Goal: Information Seeking & Learning: Learn about a topic

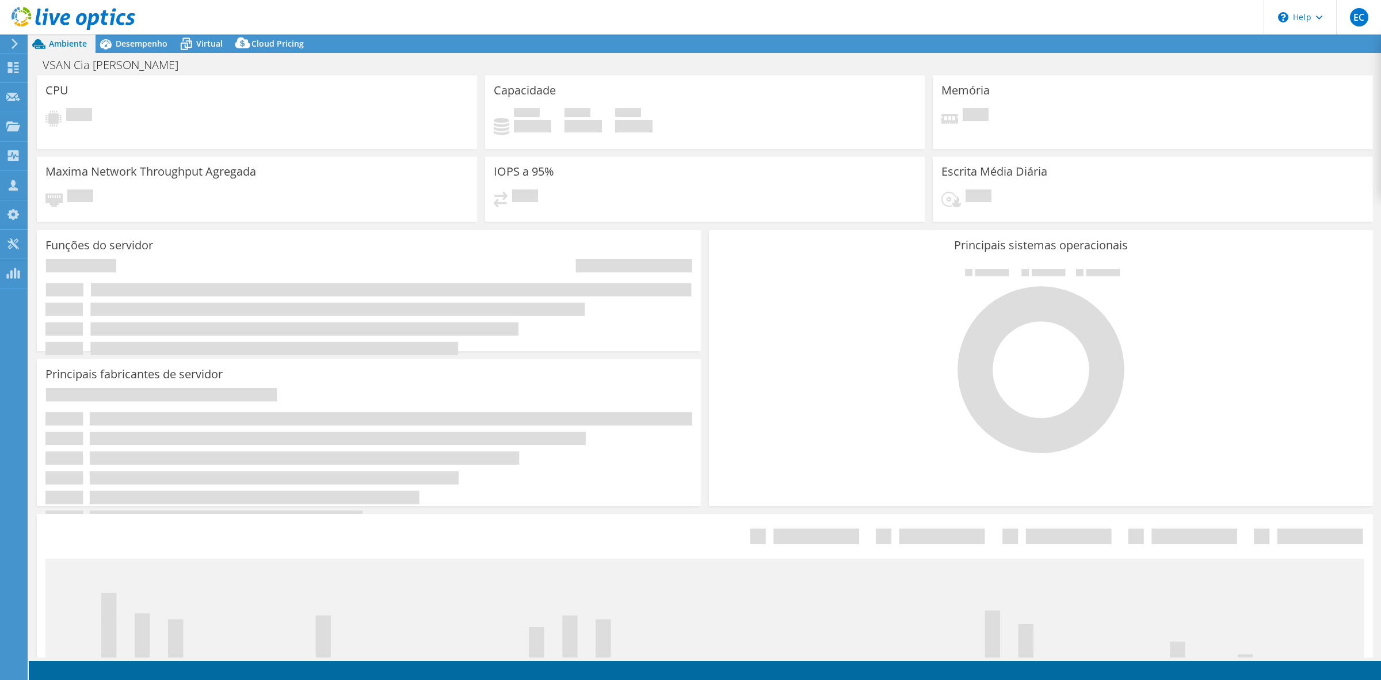
select select "SouthAmerica"
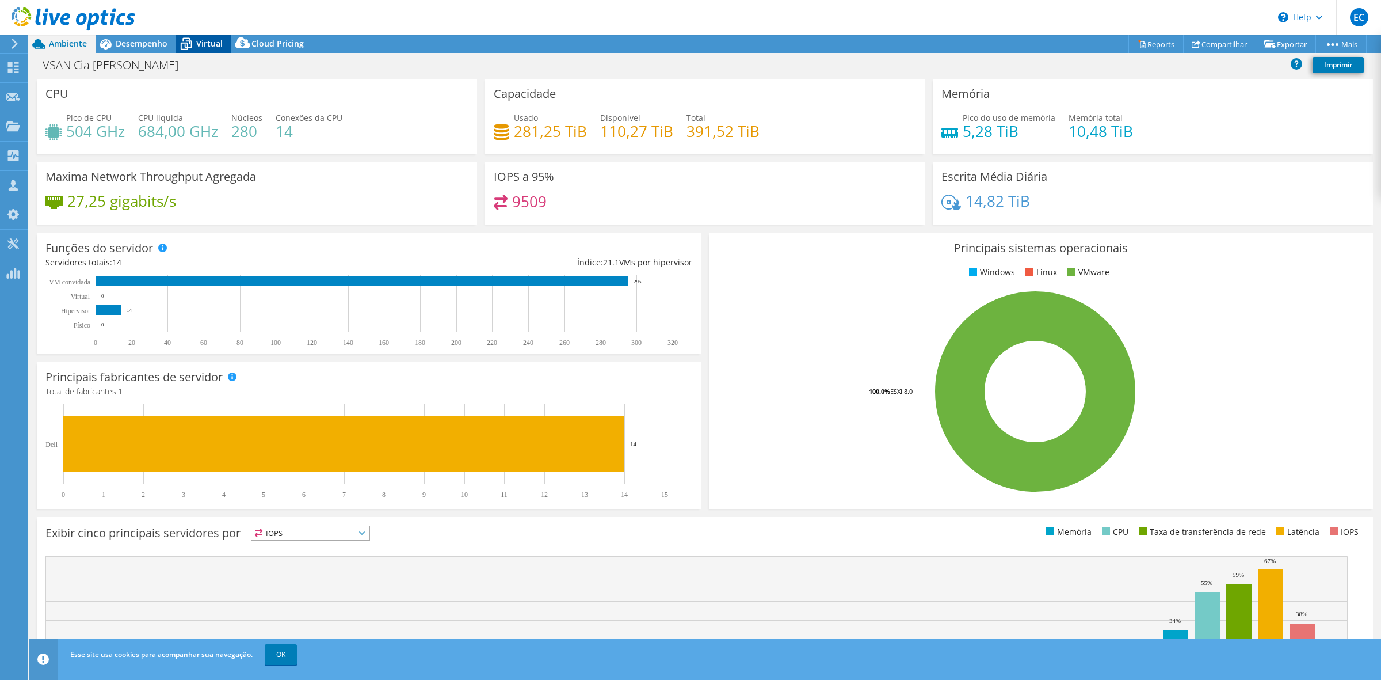
click at [197, 41] on span "Virtual" at bounding box center [209, 43] width 26 height 11
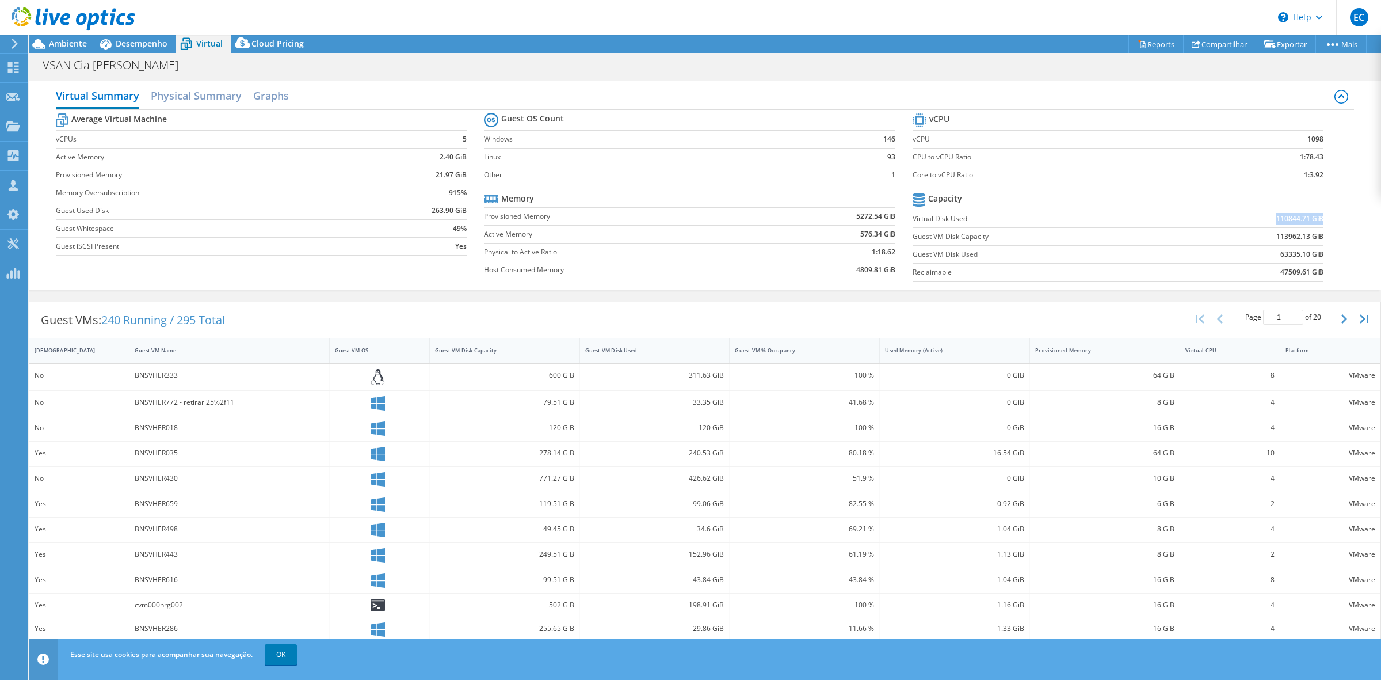
drag, startPoint x: 1266, startPoint y: 219, endPoint x: 1312, endPoint y: 223, distance: 46.2
click at [684, 223] on b "110844.71 GiB" at bounding box center [1299, 219] width 47 height 12
copy b "110844.71 GiB"
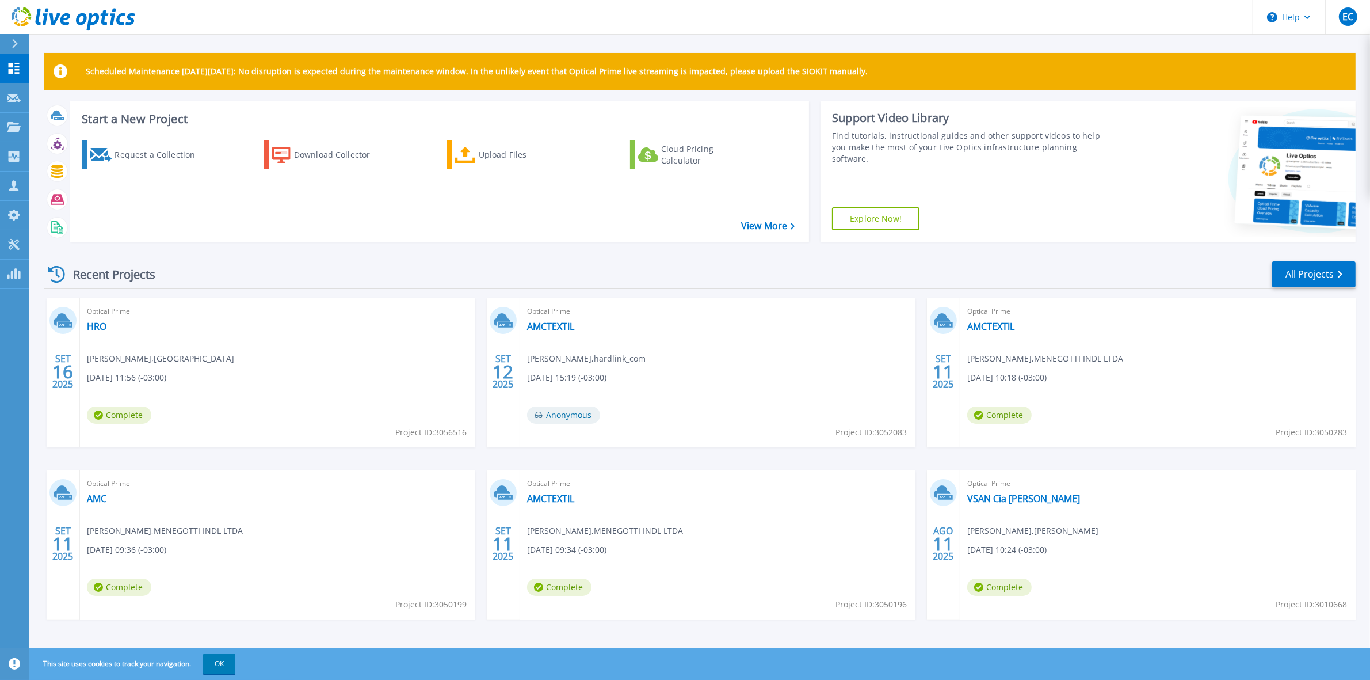
click at [360, 260] on div "Recent Projects All Projects" at bounding box center [699, 274] width 1311 height 29
drag, startPoint x: 96, startPoint y: 324, endPoint x: 121, endPoint y: 341, distance: 31.1
click at [94, 324] on link "HRO" at bounding box center [97, 326] width 20 height 12
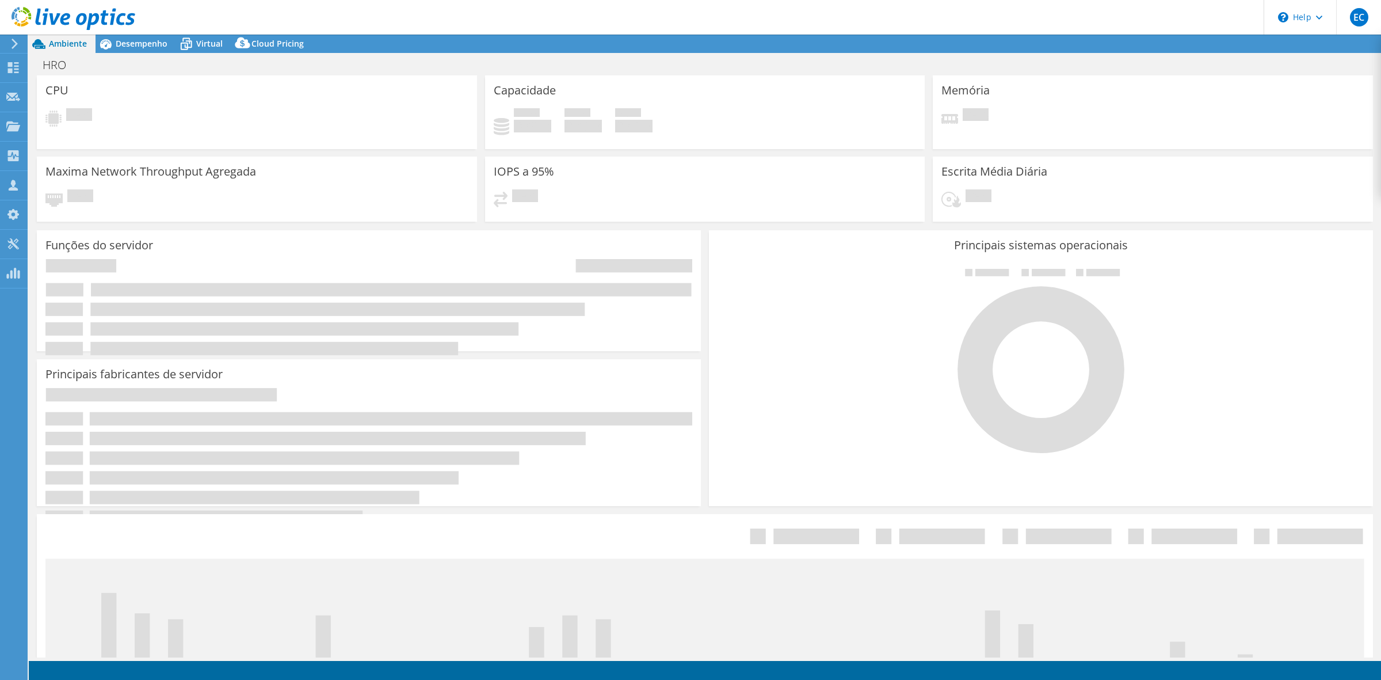
select select "USD"
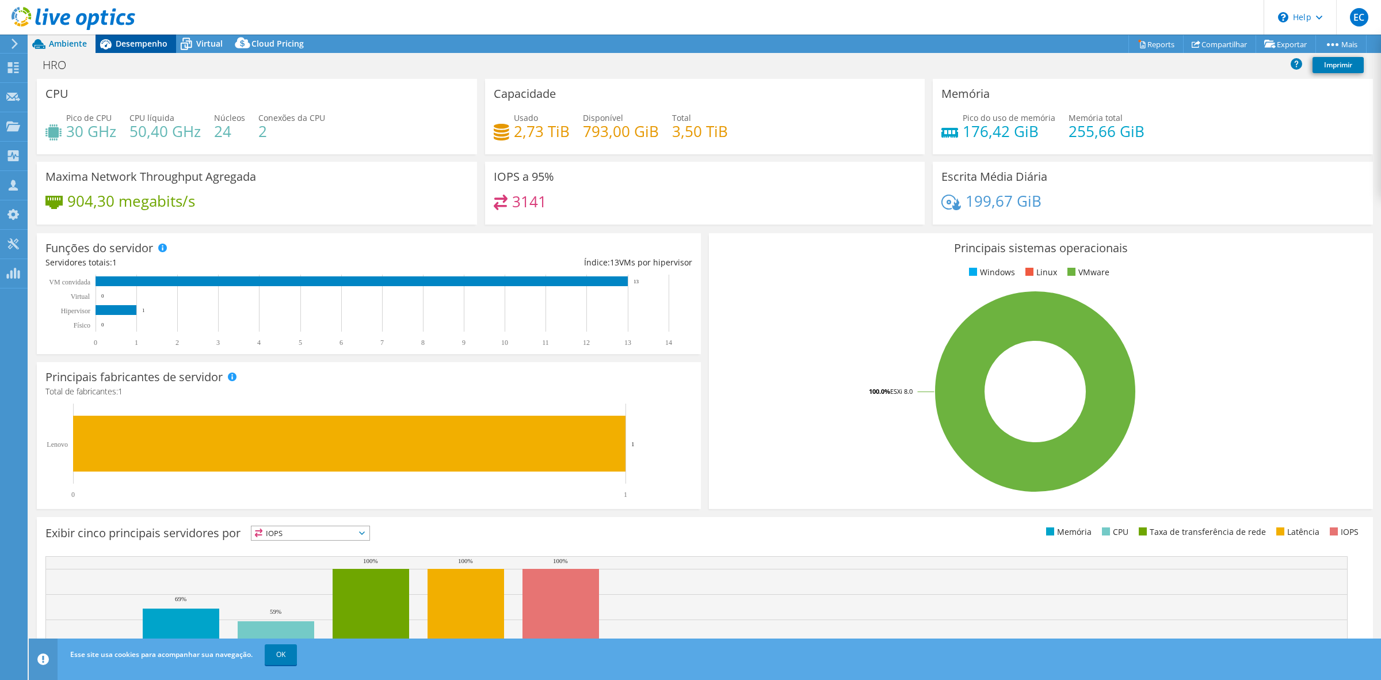
click at [125, 48] on span "Desempenho" at bounding box center [142, 43] width 52 height 11
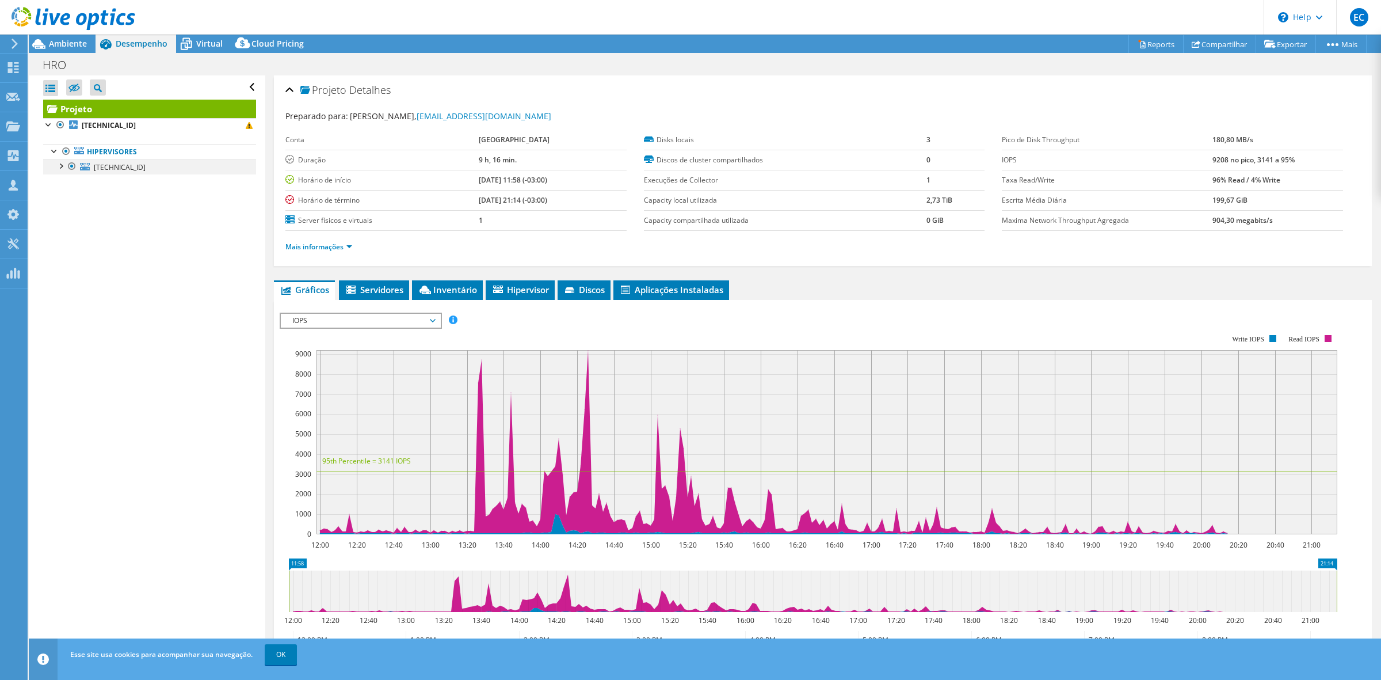
click at [62, 166] on div at bounding box center [61, 165] width 12 height 12
click at [59, 170] on div at bounding box center [61, 165] width 12 height 12
click at [208, 44] on span "Virtual" at bounding box center [209, 43] width 26 height 11
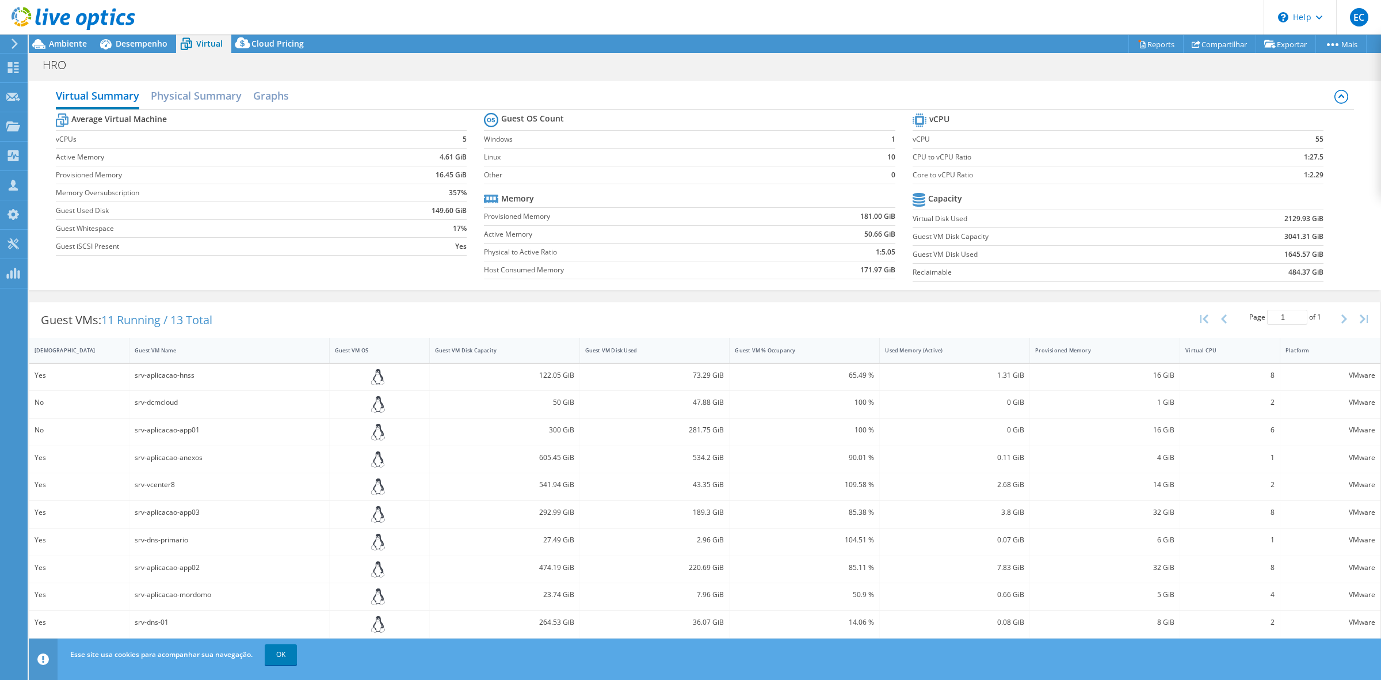
scroll to position [69, 0]
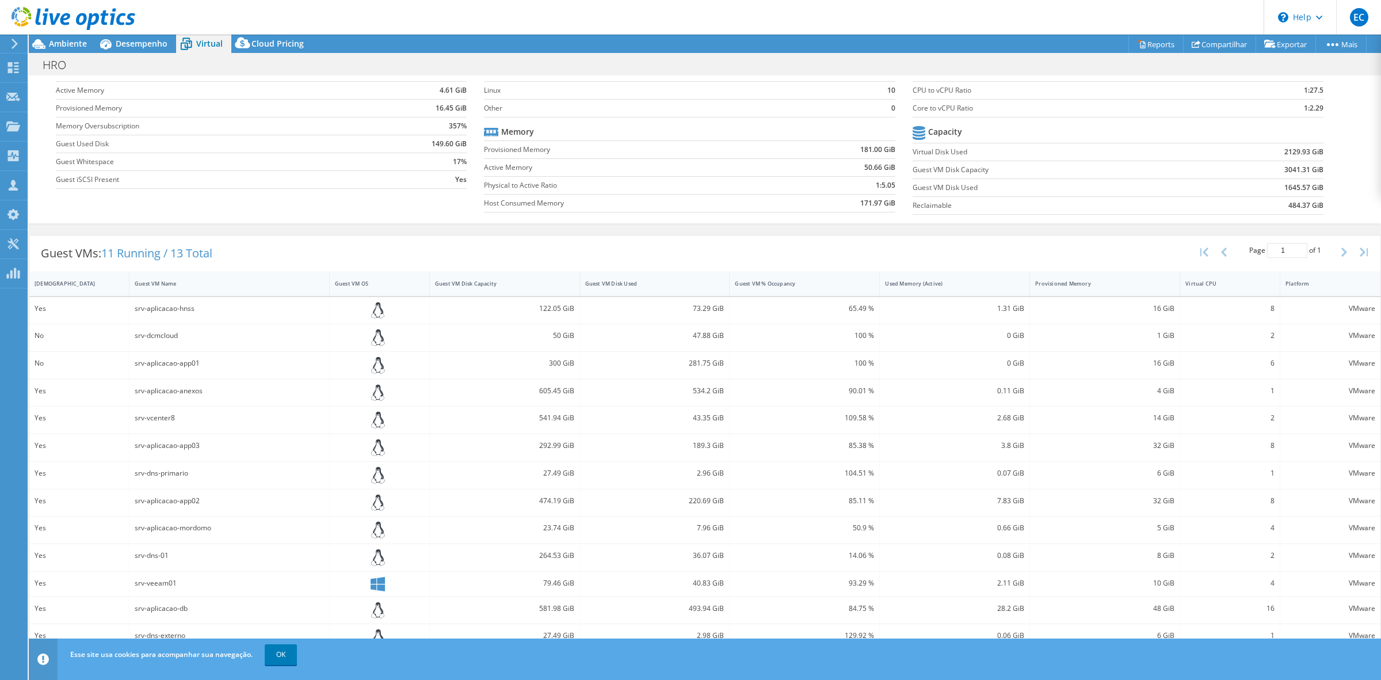
drag, startPoint x: 283, startPoint y: 650, endPoint x: 335, endPoint y: 645, distance: 52.6
click at [284, 650] on link "OK" at bounding box center [281, 654] width 32 height 21
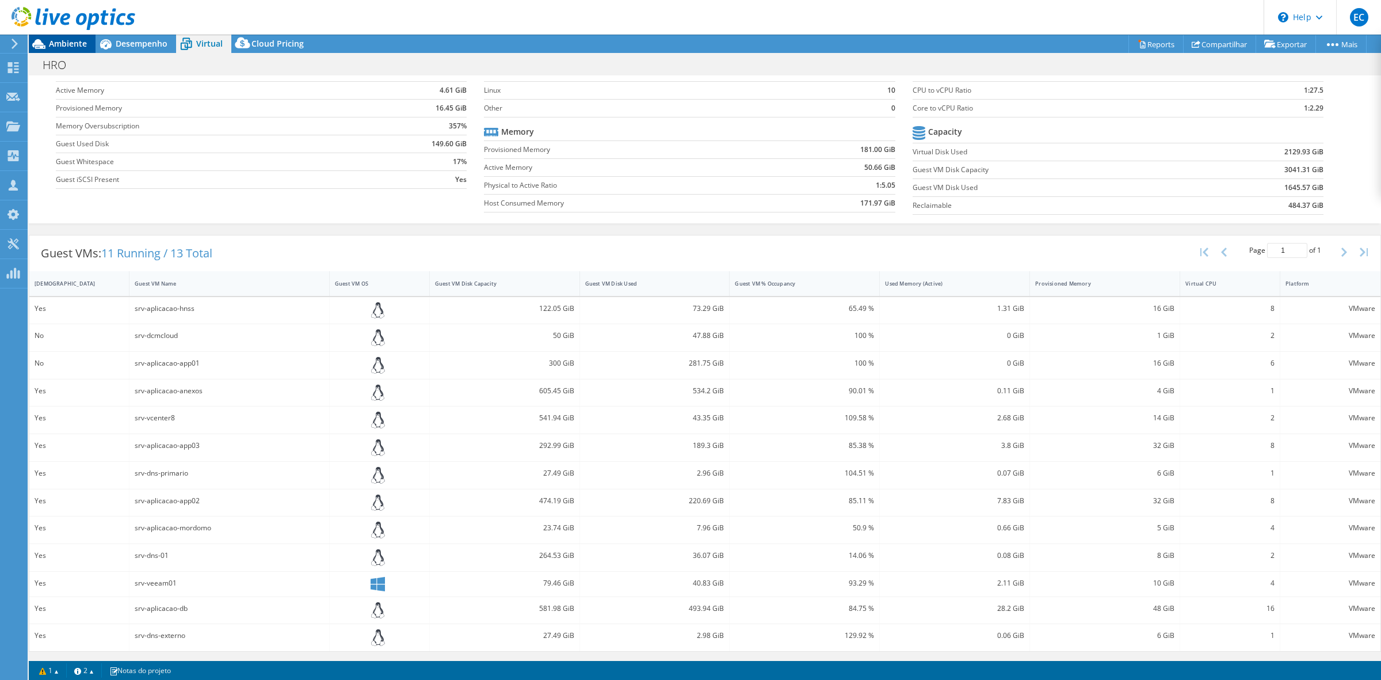
click at [75, 42] on span "Ambiente" at bounding box center [68, 43] width 38 height 11
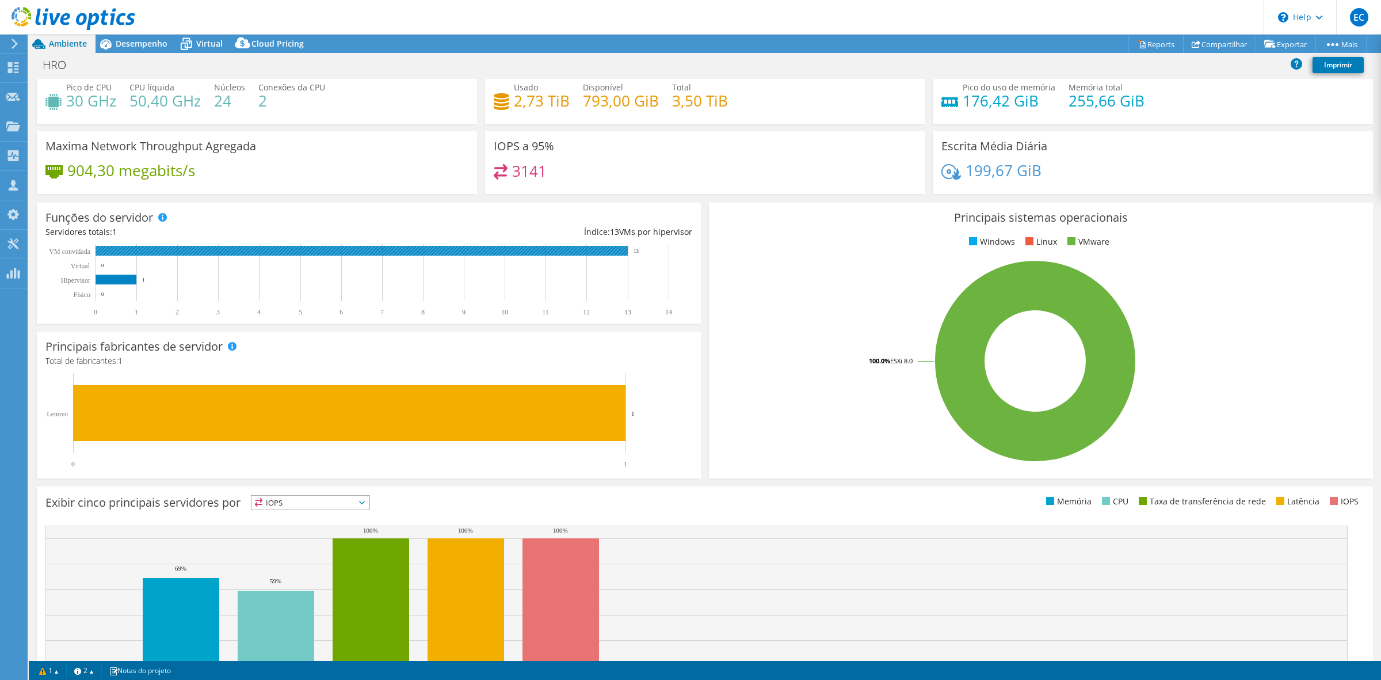
scroll to position [0, 0]
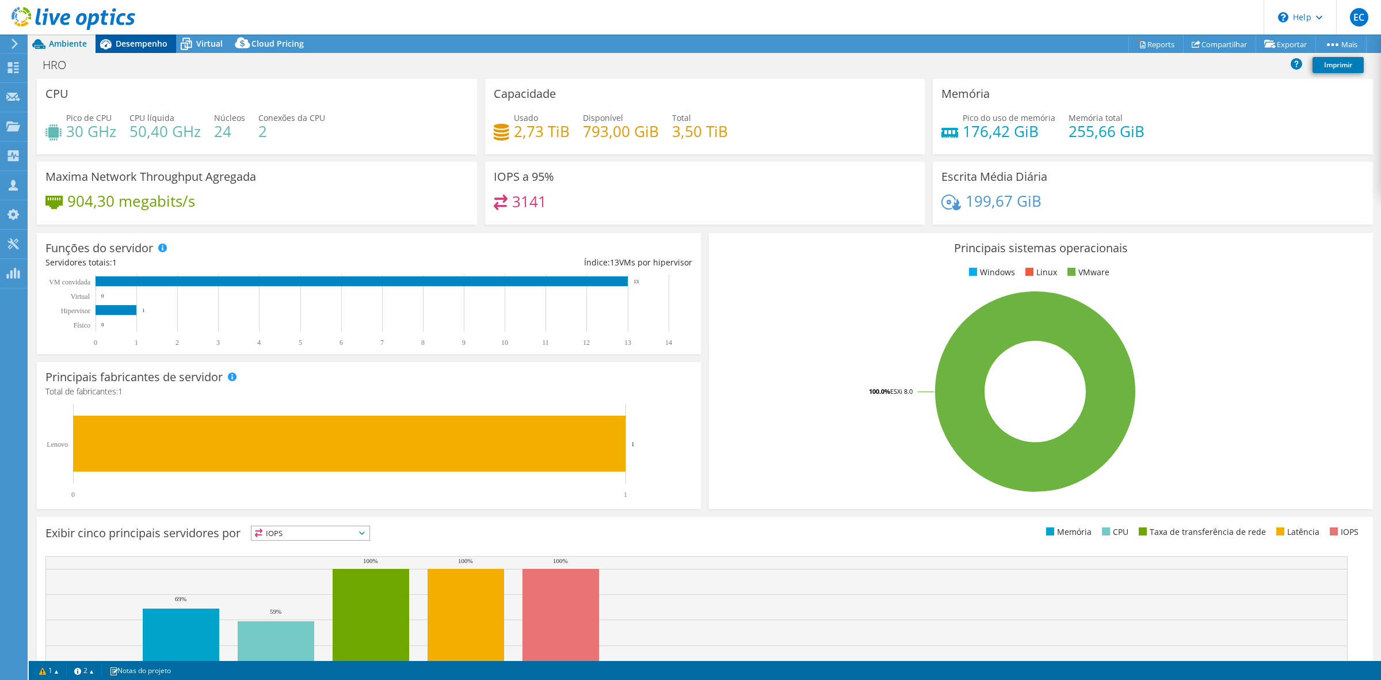
click at [133, 47] on span "Desempenho" at bounding box center [142, 43] width 52 height 11
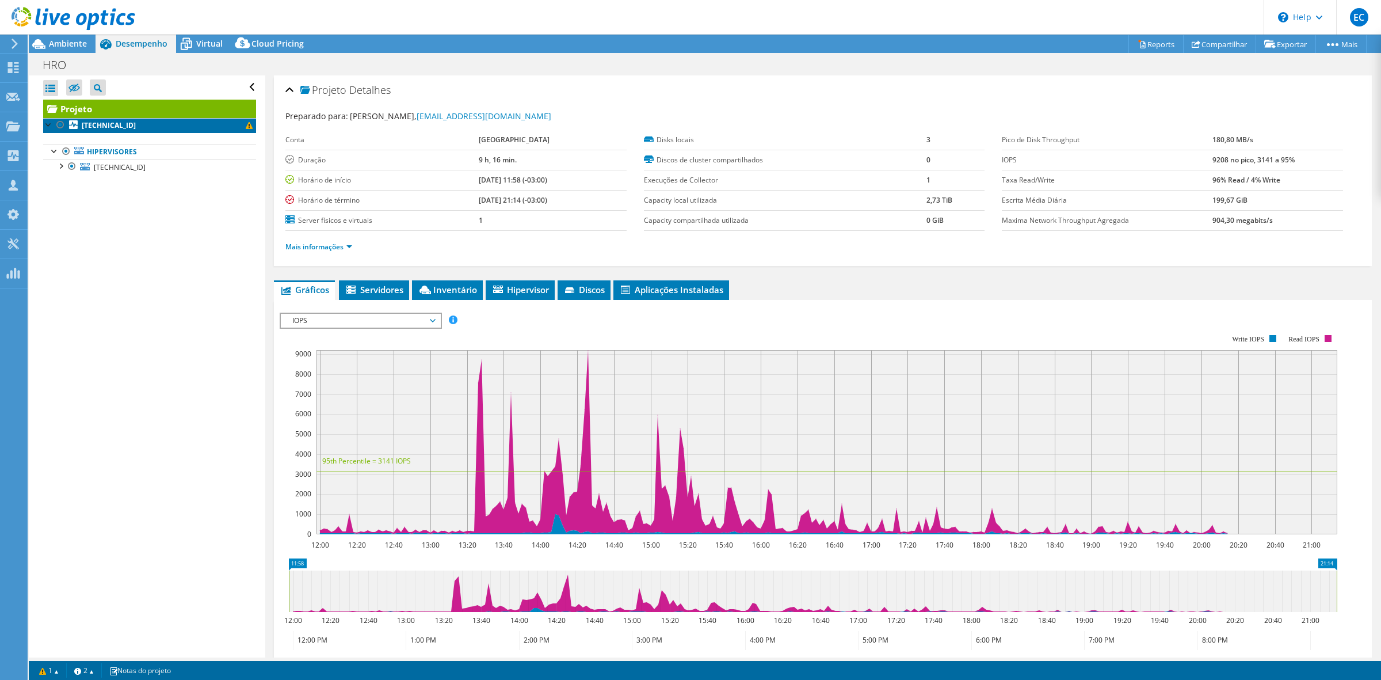
click at [234, 127] on link "192.168.1.126" at bounding box center [149, 125] width 213 height 15
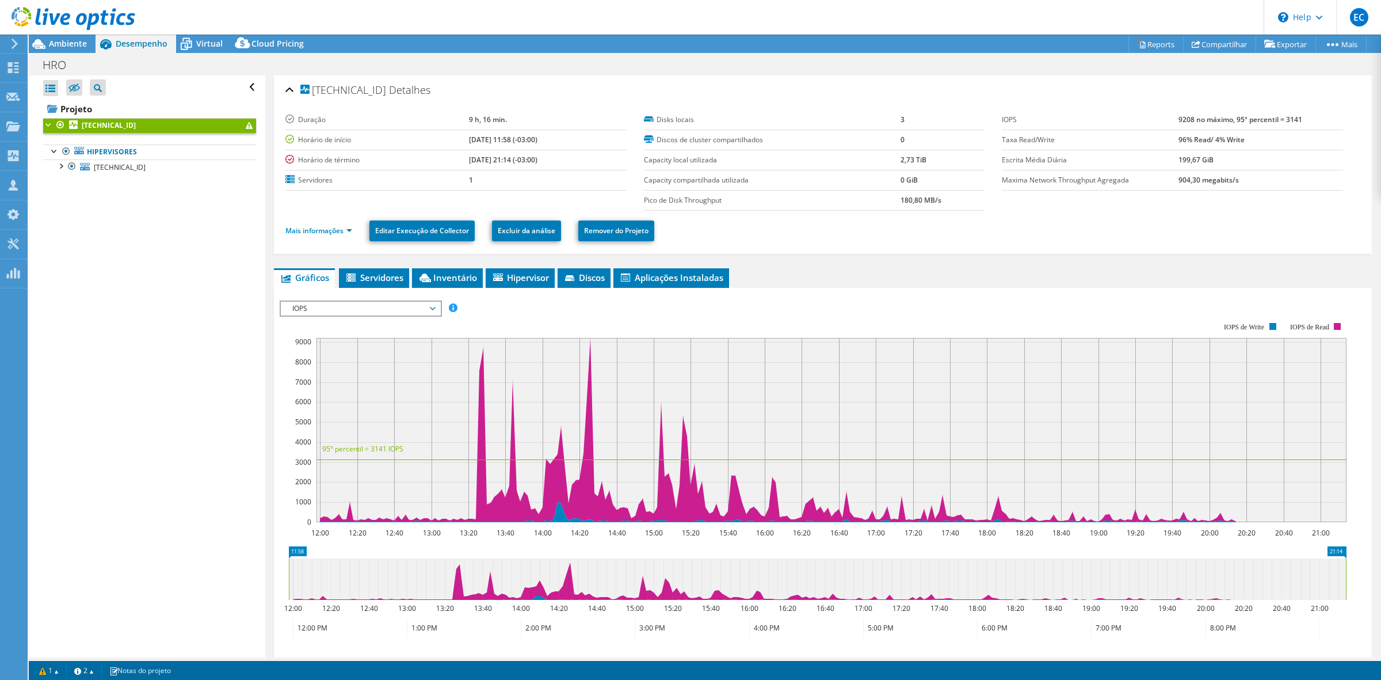
drag, startPoint x: 402, startPoint y: 90, endPoint x: 314, endPoint y: 94, distance: 88.1
click at [314, 94] on h2 "192.168.1.126 Detalhes" at bounding box center [357, 89] width 145 height 23
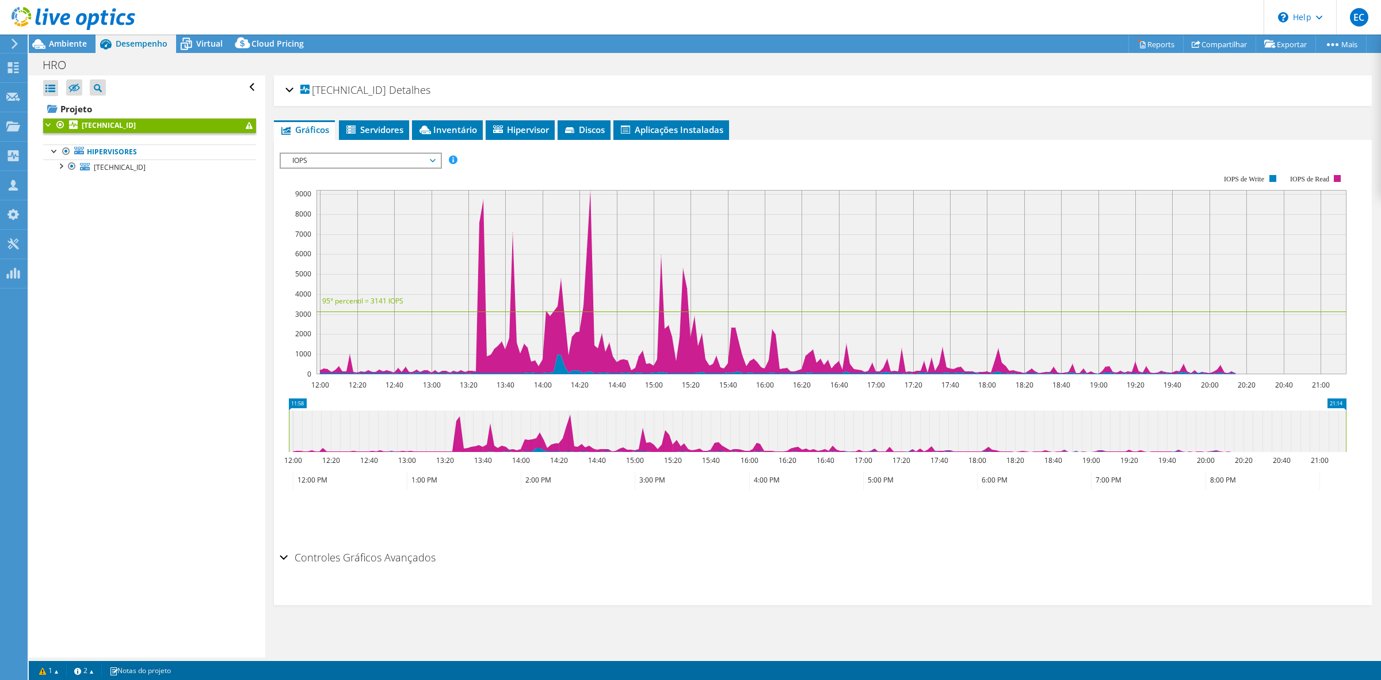
drag, startPoint x: 436, startPoint y: 90, endPoint x: 310, endPoint y: 90, distance: 126.6
click at [310, 90] on div "192.168.1.126 Detalhes" at bounding box center [822, 90] width 1075 height 25
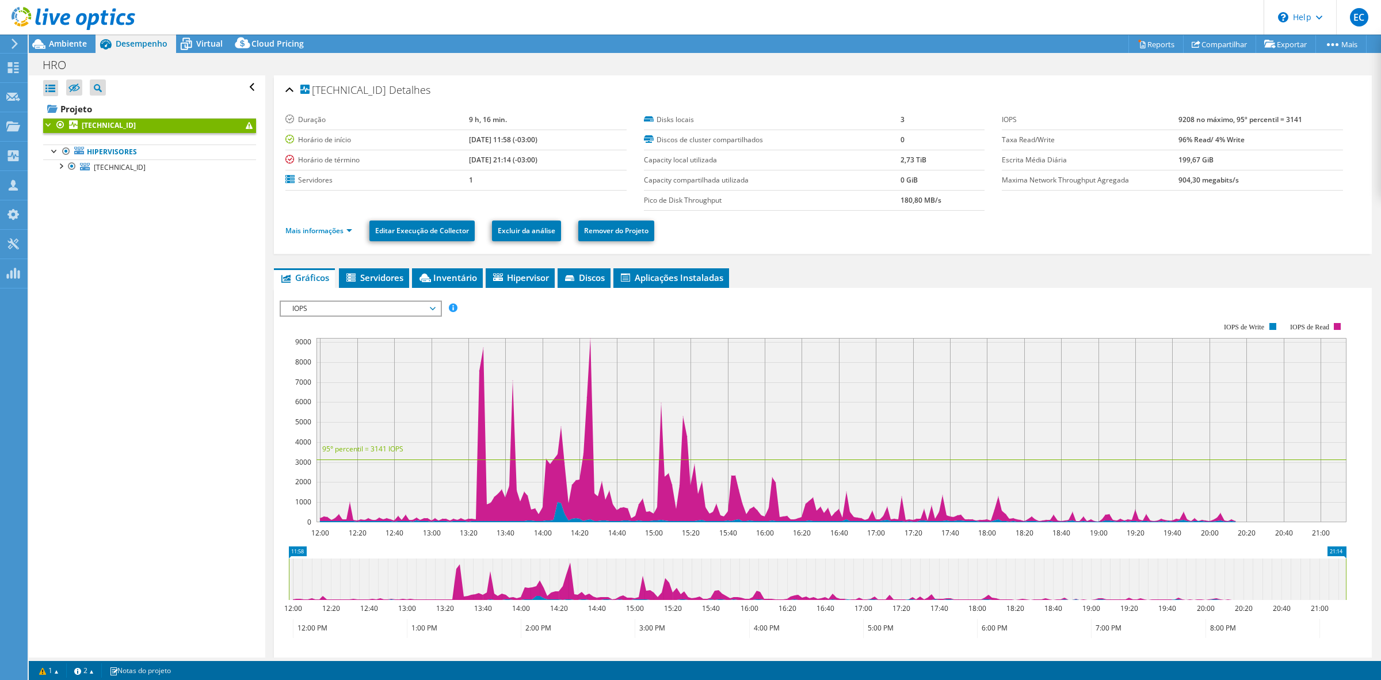
copy h2 "192.168.1.126 Detalhes"
